Goal: Find specific page/section: Find specific page/section

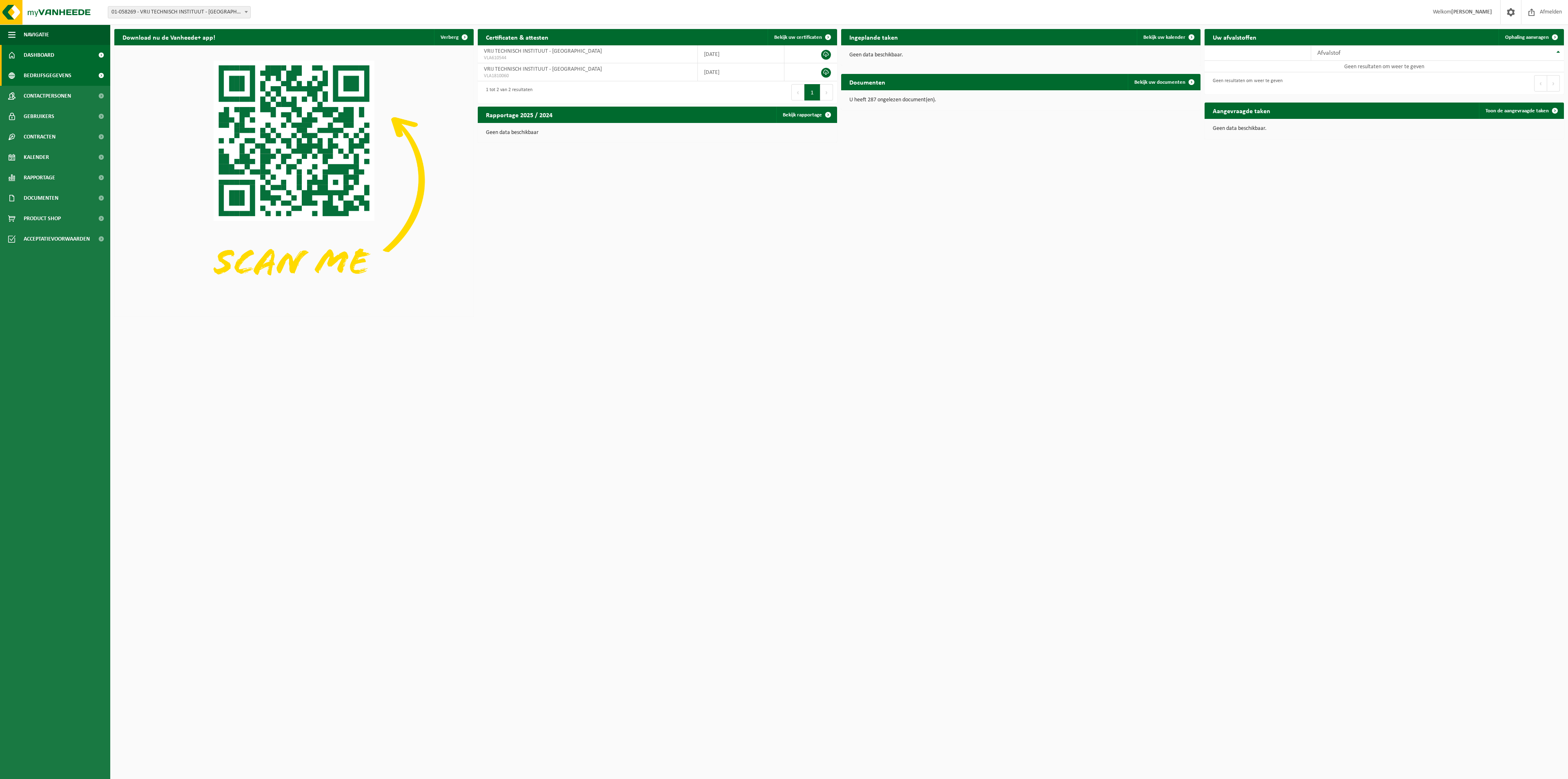
click at [52, 71] on span "Bedrijfsgegevens" at bounding box center [47, 76] width 47 height 21
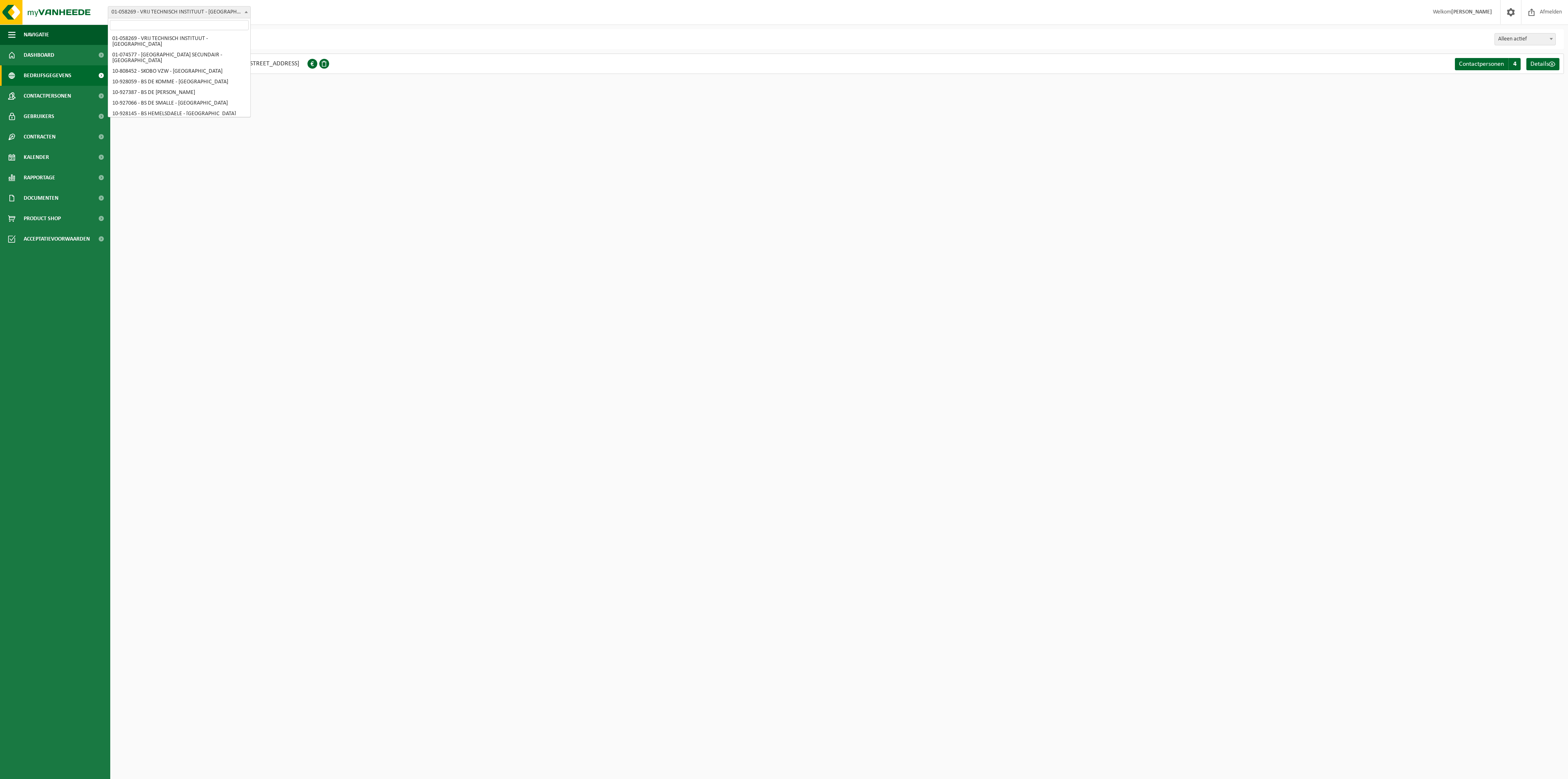
click at [248, 10] on span at bounding box center [246, 12] width 8 height 11
select select "121282"
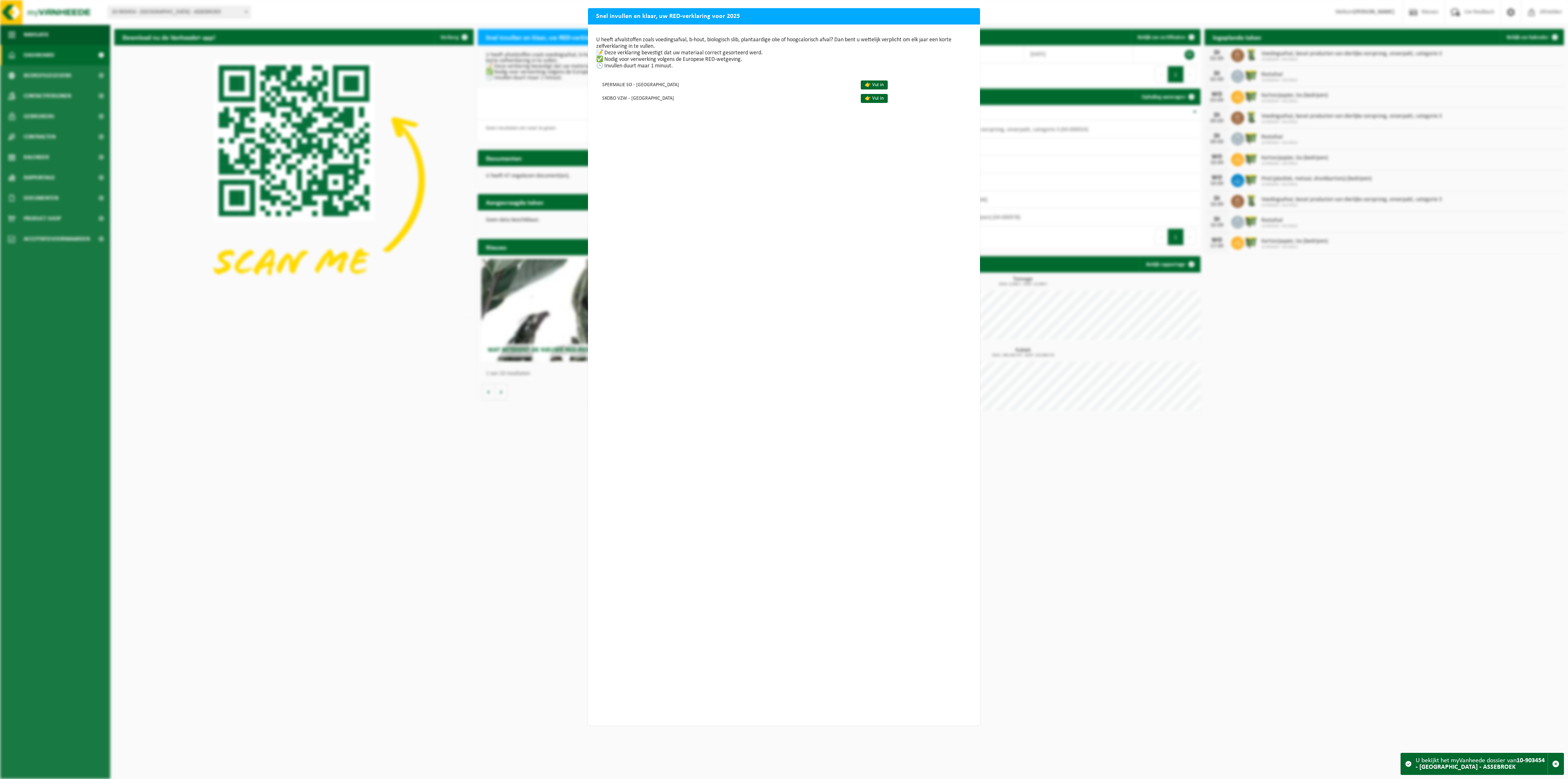
click at [843, 17] on h2 "Snel invullen en klaar, uw RED-verklaring voor 2025" at bounding box center [784, 16] width 392 height 15
click at [1012, 16] on div "Snel invullen en klaar, uw RED-verklaring voor 2025 U heeft afvalstoffen zoals …" at bounding box center [784, 390] width 1568 height 779
click at [1048, 10] on div "Snel invullen en klaar, uw RED-verklaring voor 2025 U heeft afvalstoffen zoals …" at bounding box center [784, 390] width 1568 height 779
click at [965, 13] on h2 "Snel invullen en klaar, uw RED-verklaring voor 2025" at bounding box center [784, 16] width 392 height 15
drag, startPoint x: 51, startPoint y: 212, endPoint x: 139, endPoint y: 155, distance: 104.8
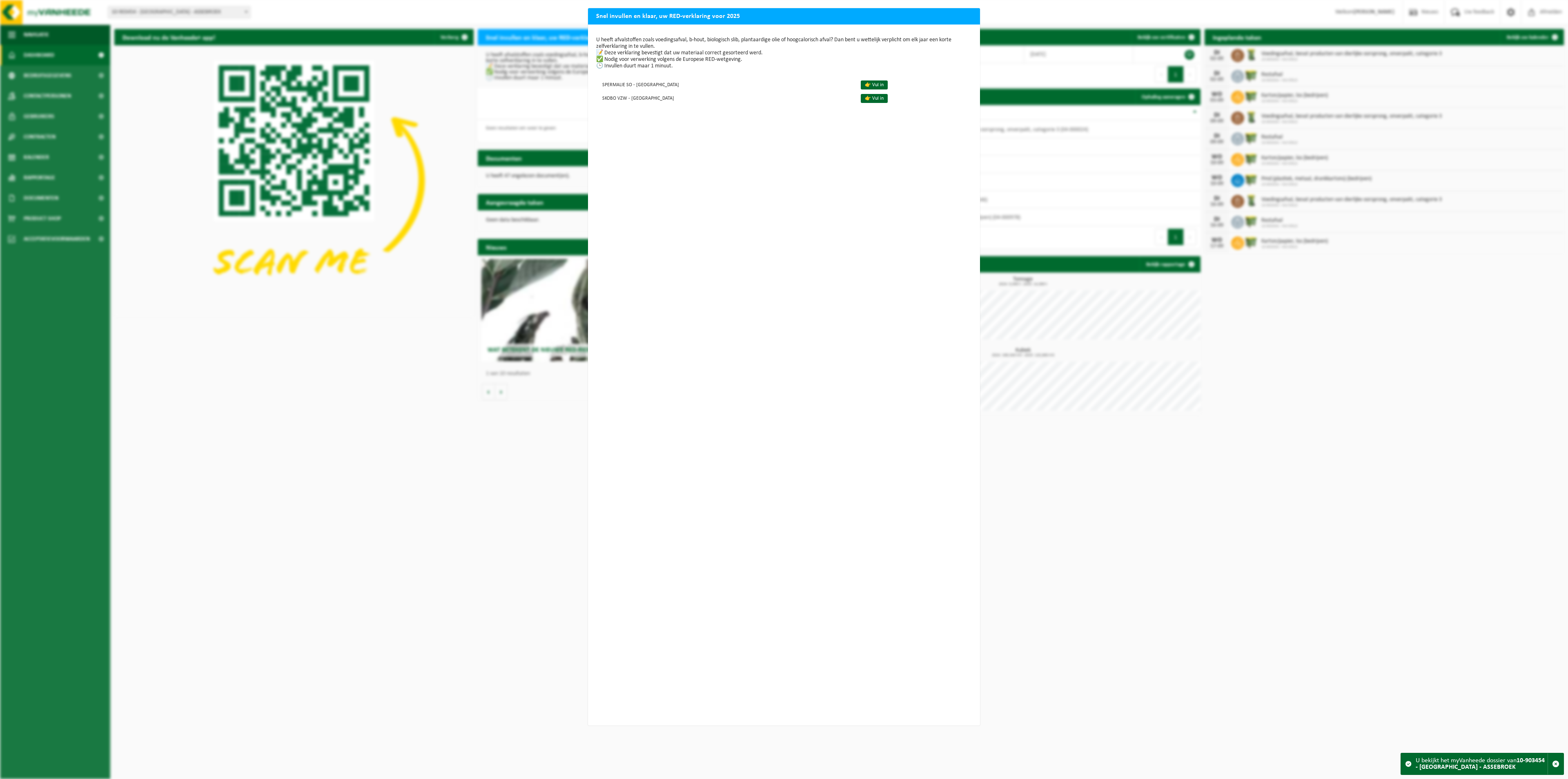
click at [51, 213] on div "Snel invullen en klaar, uw RED-verklaring voor 2025 U heeft afvalstoffen zoals …" at bounding box center [784, 390] width 1568 height 779
